Goal: Task Accomplishment & Management: Manage account settings

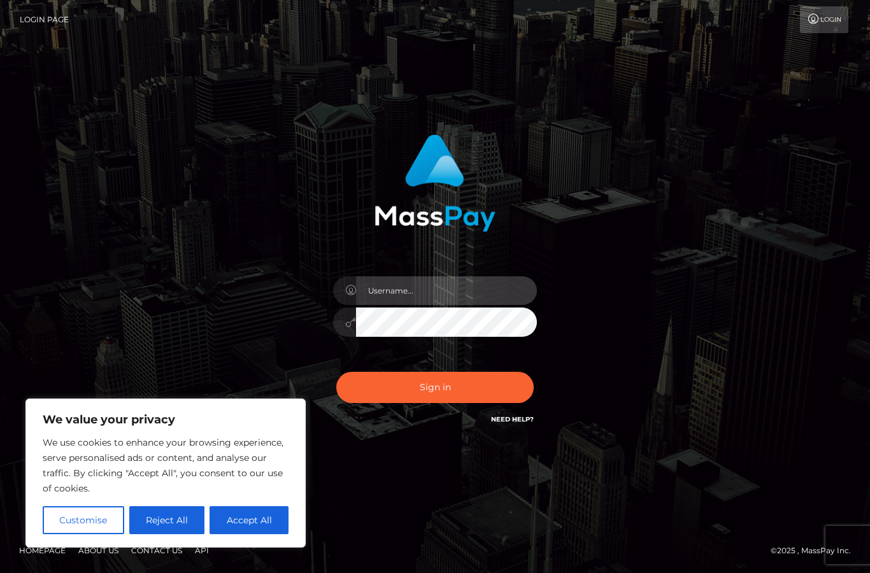
click at [471, 305] on input "text" at bounding box center [446, 290] width 181 height 29
type input "[EMAIL_ADDRESS][DOMAIN_NAME]"
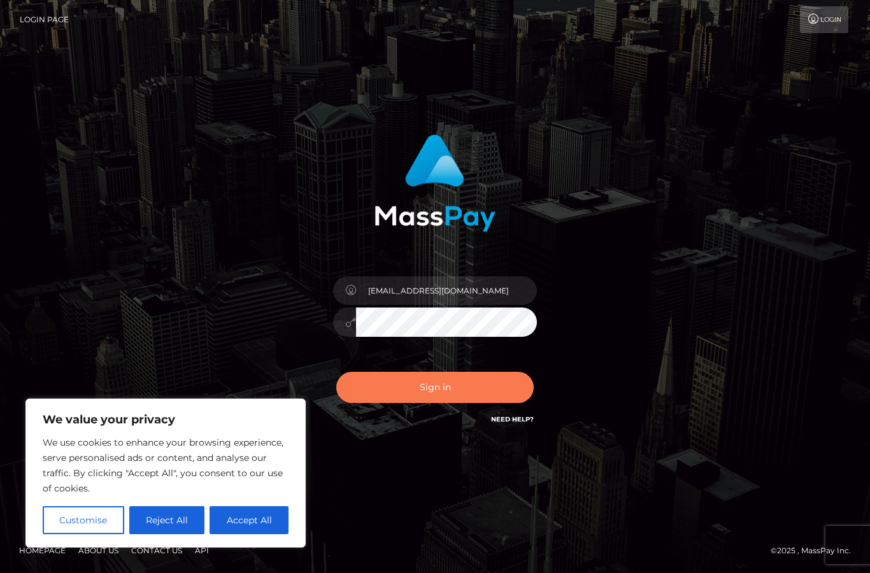
click at [506, 403] on button "Sign in" at bounding box center [434, 387] width 197 height 31
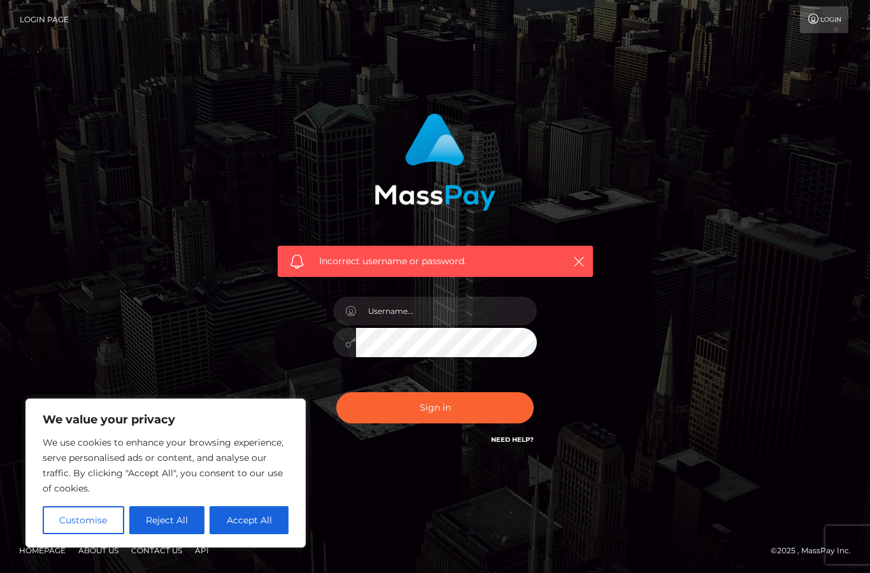
click at [468, 325] on input "text" at bounding box center [446, 311] width 181 height 29
type input "[EMAIL_ADDRESS][DOMAIN_NAME]"
click at [249, 513] on button "Accept All" at bounding box center [249, 520] width 79 height 28
checkbox input "true"
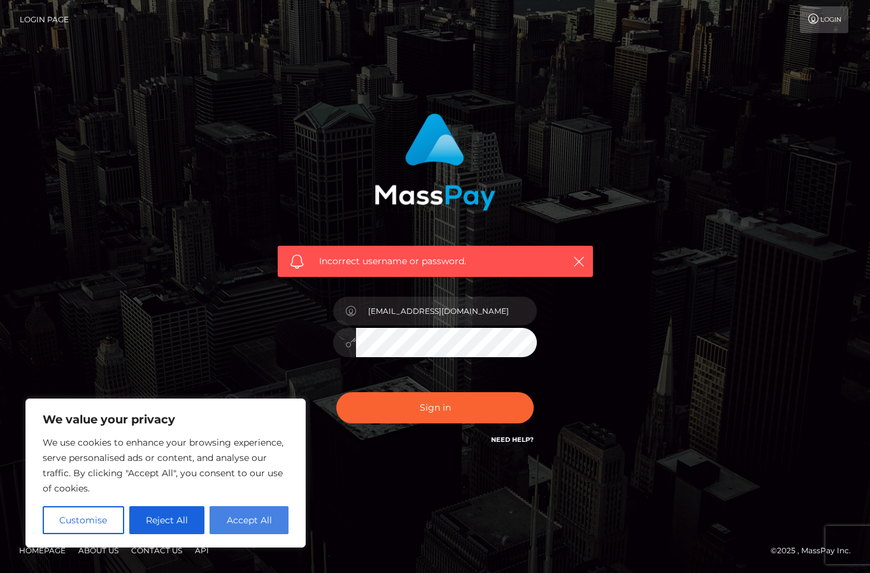
checkbox input "true"
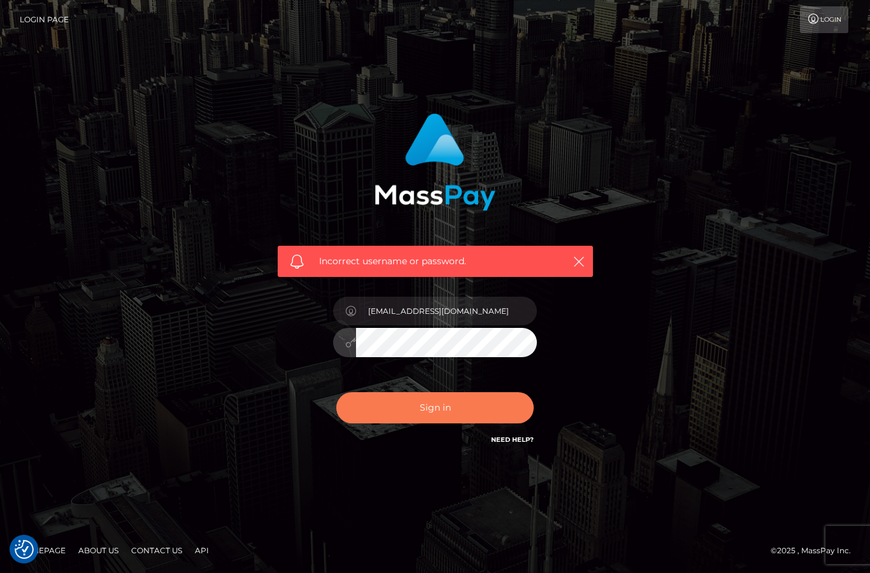
click at [502, 423] on button "Sign in" at bounding box center [434, 407] width 197 height 31
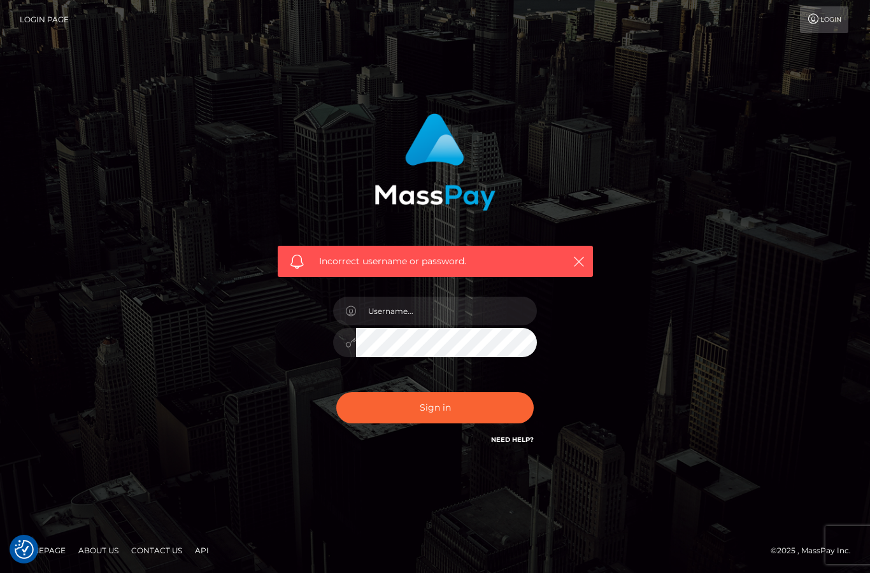
click at [828, 19] on link "Login" at bounding box center [824, 19] width 48 height 27
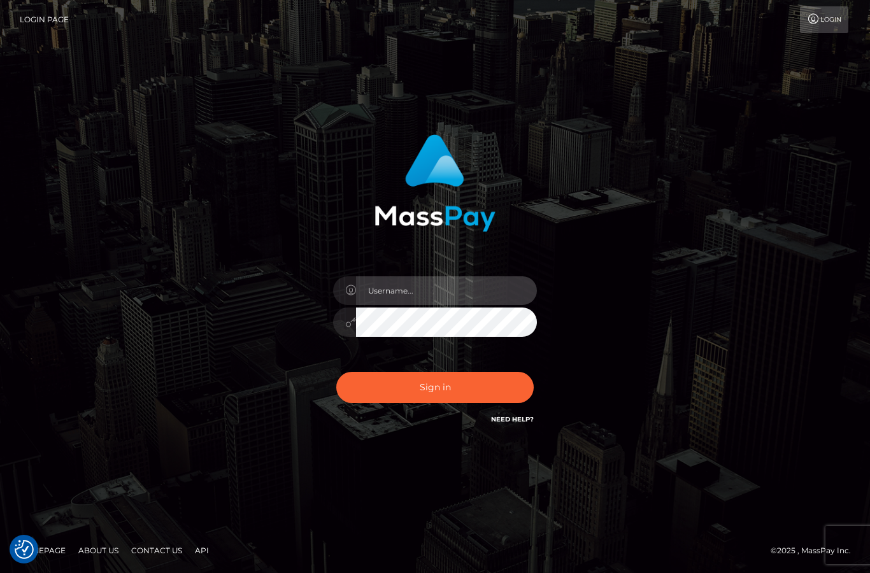
click at [500, 305] on input "text" at bounding box center [446, 290] width 181 height 29
click at [516, 305] on input "[EMAIL_ADDRESS][DOMAIN_NAME]" at bounding box center [446, 290] width 181 height 29
type input "m"
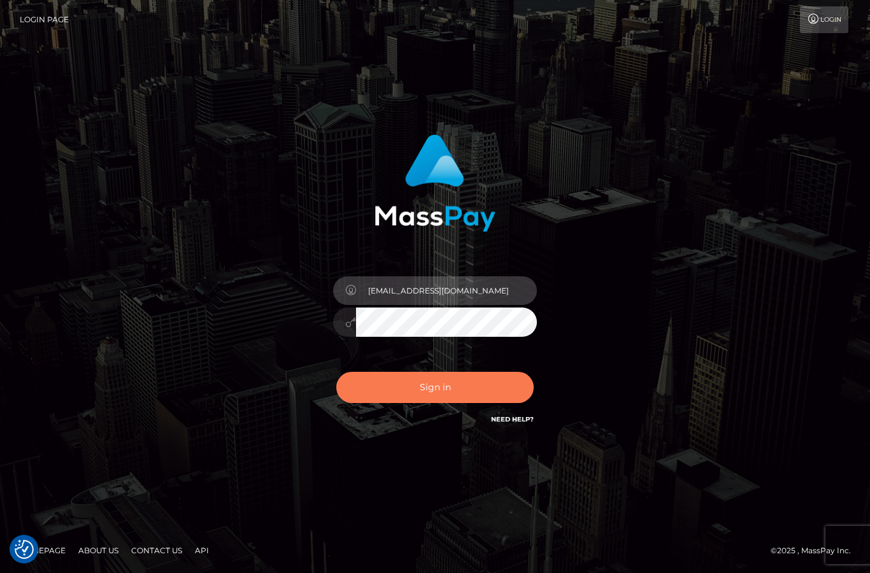
type input "[EMAIL_ADDRESS][DOMAIN_NAME]"
click at [490, 403] on button "Sign in" at bounding box center [434, 387] width 197 height 31
